Goal: Navigation & Orientation: Understand site structure

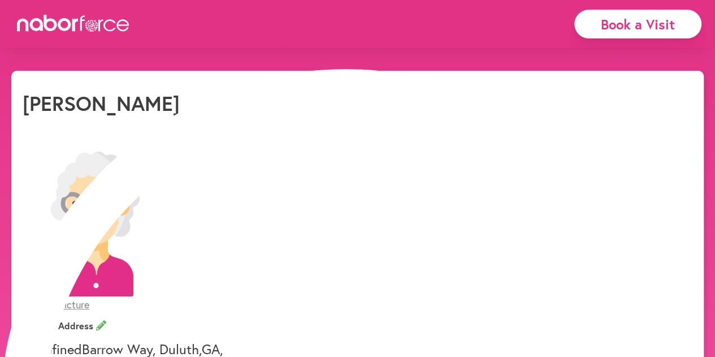
scroll to position [1, 0]
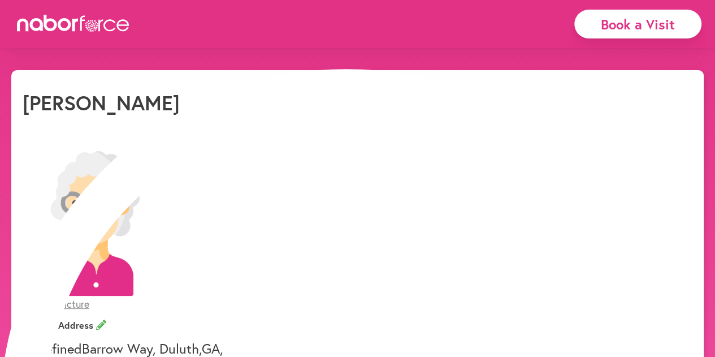
click at [610, 31] on div "Book a Visit" at bounding box center [637, 24] width 127 height 29
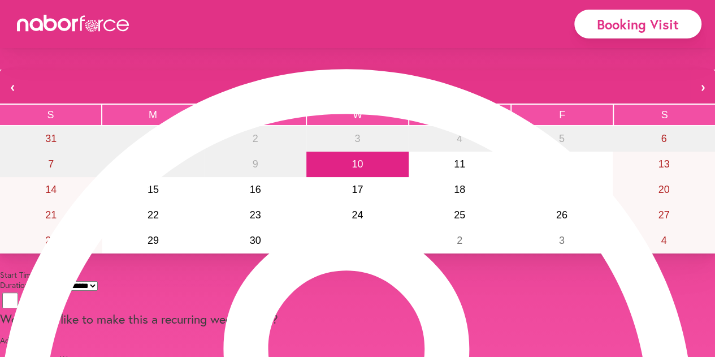
scroll to position [1, 0]
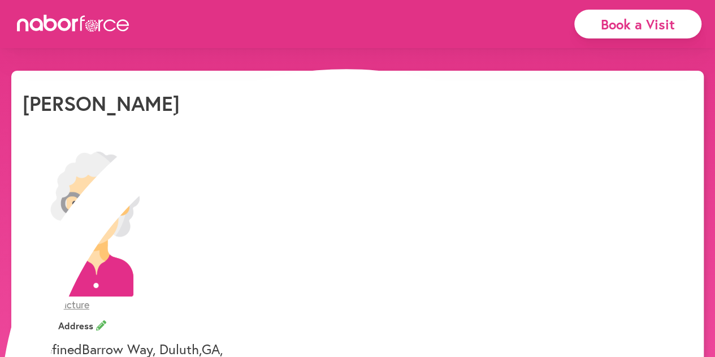
click at [113, 32] on div at bounding box center [73, 24] width 113 height 19
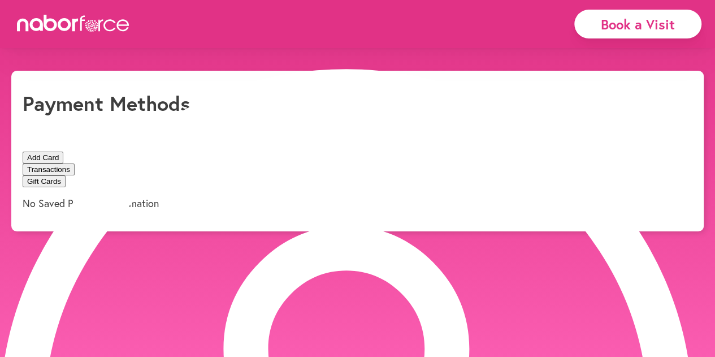
click at [82, 27] on icon at bounding box center [83, 23] width 5 height 15
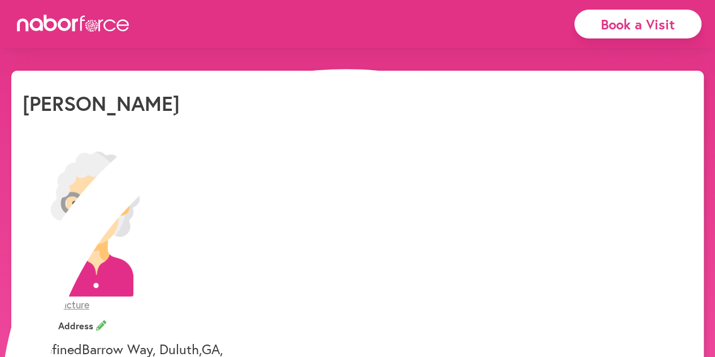
scroll to position [2, 0]
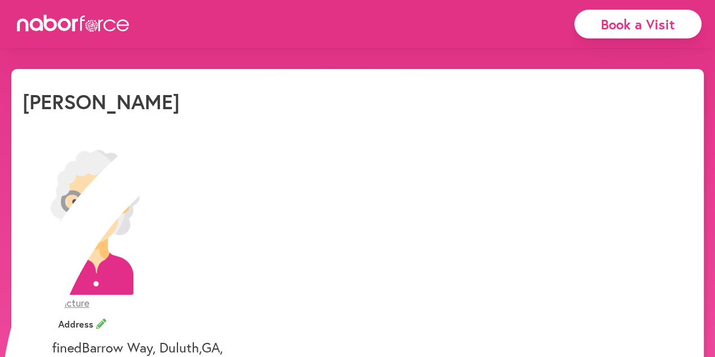
click at [83, 23] on icon at bounding box center [73, 23] width 113 height 17
